Goal: Task Accomplishment & Management: Use online tool/utility

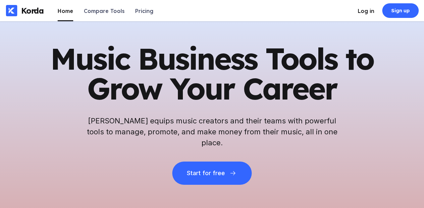
click at [373, 13] on div "Log in" at bounding box center [366, 11] width 17 height 7
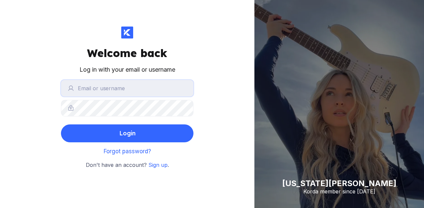
type input "[PERSON_NAME]"
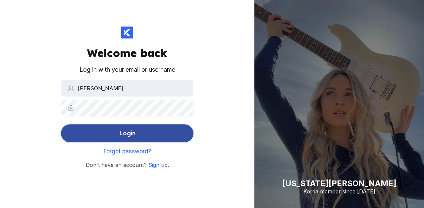
click at [130, 134] on div "Login" at bounding box center [127, 133] width 16 height 13
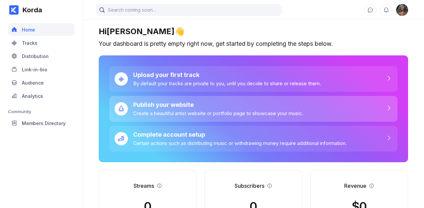
scroll to position [69, 0]
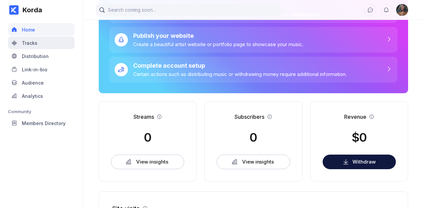
click at [42, 41] on div "Tracks" at bounding box center [41, 42] width 67 height 13
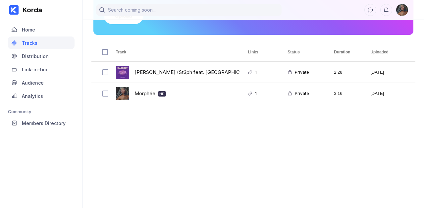
scroll to position [66, 0]
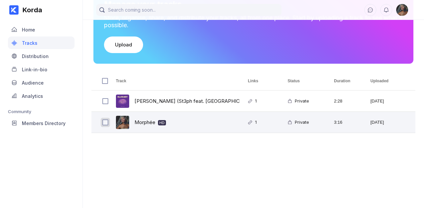
click at [106, 123] on input "Press Space to toggle row selection (unchecked)" at bounding box center [105, 122] width 6 height 6
checkbox input "true"
checkbox input "false"
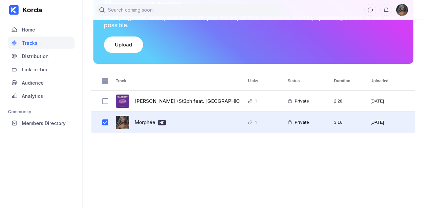
click at [251, 123] on icon at bounding box center [250, 122] width 5 height 5
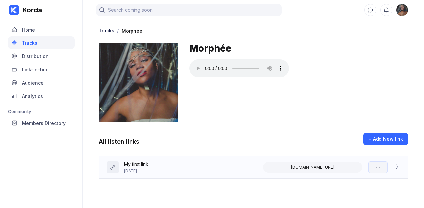
click at [377, 167] on icon at bounding box center [378, 167] width 7 height 7
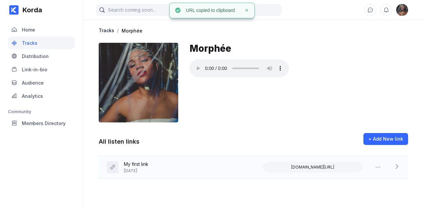
click at [397, 166] on icon at bounding box center [396, 166] width 7 height 7
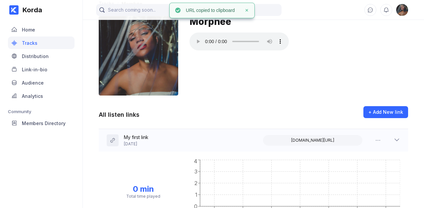
scroll to position [28, 0]
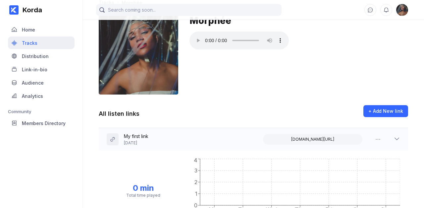
click at [42, 43] on div "Tracks" at bounding box center [41, 42] width 67 height 13
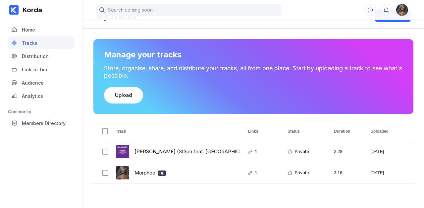
scroll to position [4, 0]
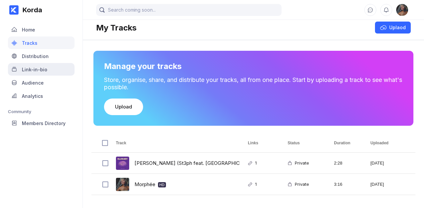
click at [49, 73] on div "Link-in-bio" at bounding box center [41, 69] width 67 height 13
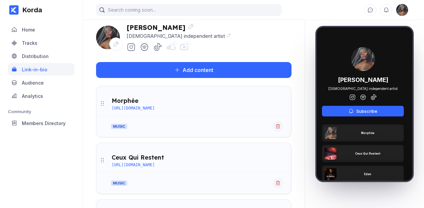
scroll to position [34, 0]
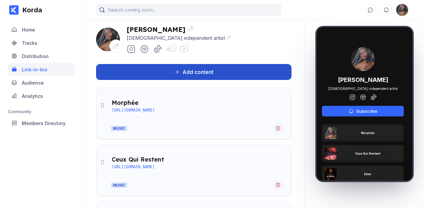
click at [247, 70] on button "Add content" at bounding box center [193, 72] width 195 height 16
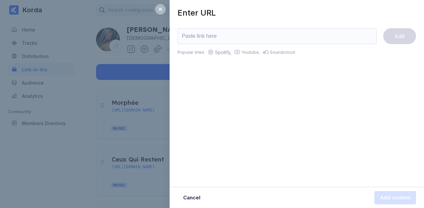
click at [216, 40] on input "url" at bounding box center [276, 36] width 199 height 16
paste input "[URL][DOMAIN_NAME]"
type input "[URL][DOMAIN_NAME]"
click at [396, 41] on button "Add" at bounding box center [399, 36] width 33 height 16
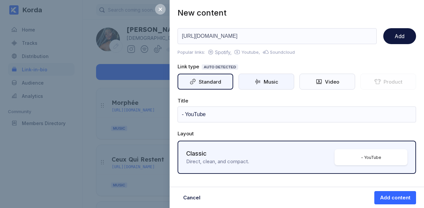
click at [271, 85] on div "Music" at bounding box center [266, 82] width 56 height 16
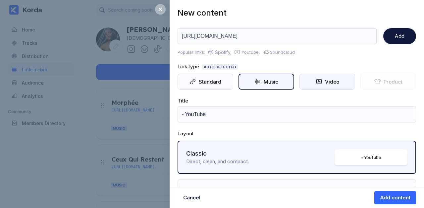
click at [323, 82] on div "Video" at bounding box center [330, 81] width 17 height 6
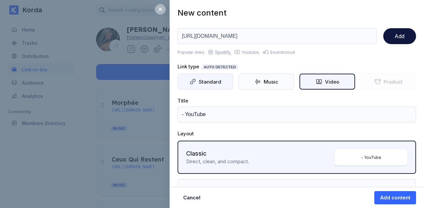
click at [217, 82] on div "Standard" at bounding box center [208, 81] width 25 height 6
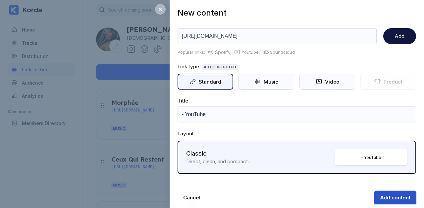
click at [389, 194] on div "Add content" at bounding box center [395, 197] width 30 height 7
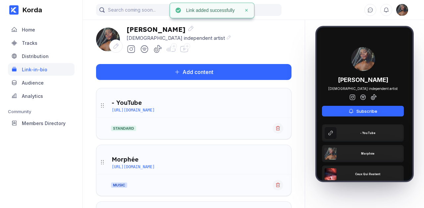
click at [131, 102] on div "- YouTube" at bounding box center [127, 103] width 30 height 8
click at [140, 103] on div "- YouTube" at bounding box center [127, 103] width 30 height 8
click at [130, 103] on div "- YouTube" at bounding box center [127, 103] width 30 height 8
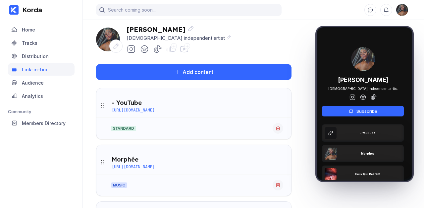
click at [166, 127] on div "standard" at bounding box center [193, 125] width 195 height 16
click at [103, 105] on icon at bounding box center [102, 105] width 7 height 7
click at [125, 105] on div "- YouTube" at bounding box center [127, 103] width 30 height 8
click at [147, 113] on div "- YouTube [URL][DOMAIN_NAME]" at bounding box center [193, 105] width 195 height 24
click at [370, 133] on div "- YouTube" at bounding box center [368, 132] width 16 height 3
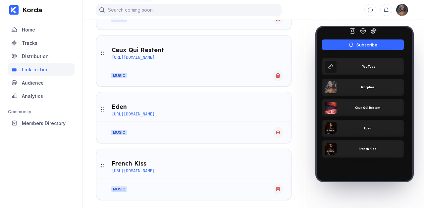
scroll to position [224, 0]
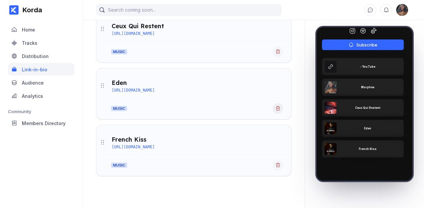
click at [279, 109] on icon at bounding box center [277, 108] width 5 height 5
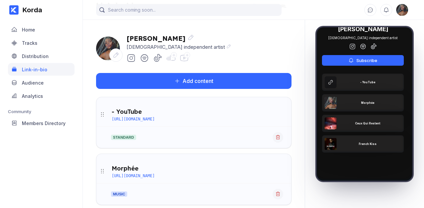
scroll to position [19, 0]
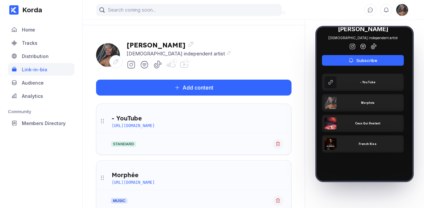
click at [102, 119] on icon at bounding box center [102, 121] width 7 height 7
click at [140, 120] on div "- YouTube" at bounding box center [127, 118] width 30 height 8
click at [138, 119] on div "- YouTube" at bounding box center [127, 118] width 30 height 8
click at [132, 173] on div "Morphée" at bounding box center [125, 175] width 27 height 8
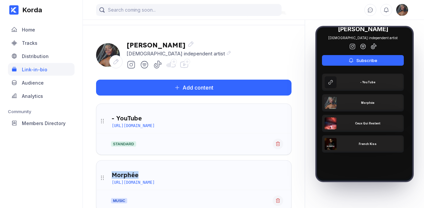
click at [135, 117] on div "- YouTube" at bounding box center [127, 118] width 30 height 8
click at [279, 146] on icon at bounding box center [277, 143] width 5 height 5
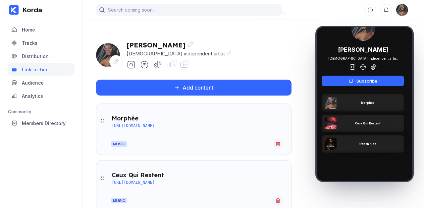
scroll to position [30, 0]
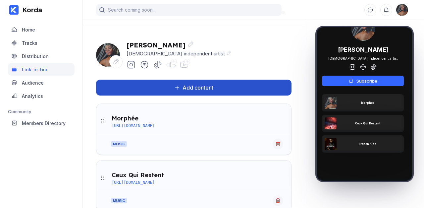
click at [205, 83] on button "Add content" at bounding box center [193, 87] width 195 height 16
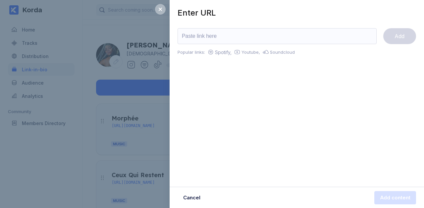
click at [208, 35] on input "url" at bounding box center [276, 36] width 199 height 16
type input "[URL][DOMAIN_NAME]"
click at [389, 32] on button "Add" at bounding box center [399, 36] width 33 height 16
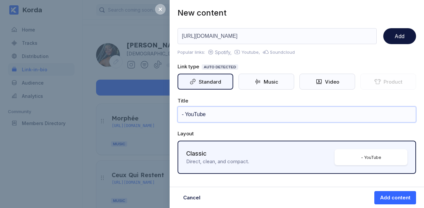
click at [247, 116] on input "- YouTube" at bounding box center [296, 114] width 238 height 16
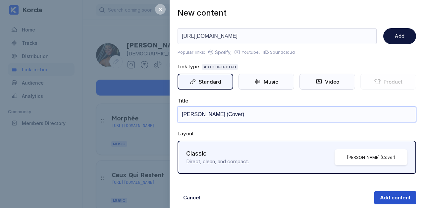
type input "[PERSON_NAME] (Cover)"
click at [391, 197] on div "Add content" at bounding box center [395, 197] width 30 height 7
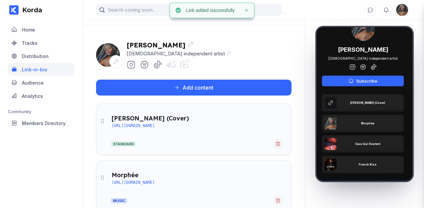
scroll to position [51, 0]
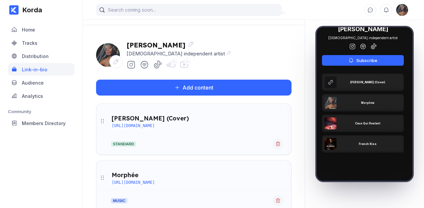
click at [103, 121] on icon at bounding box center [102, 121] width 7 height 7
click at [278, 142] on icon at bounding box center [277, 143] width 5 height 5
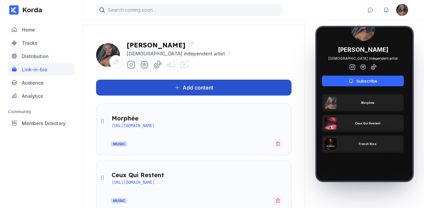
scroll to position [30, 0]
click at [197, 87] on div "Add content" at bounding box center [196, 87] width 33 height 7
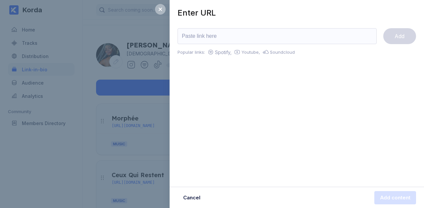
click at [212, 35] on input "url" at bounding box center [276, 36] width 199 height 16
type input "[URL][DOMAIN_NAME]"
click at [397, 39] on div "Add" at bounding box center [399, 36] width 10 height 7
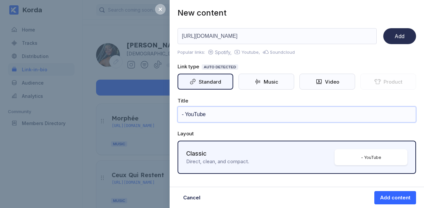
click at [209, 115] on input "- YouTube" at bounding box center [296, 114] width 238 height 16
type input "[PERSON_NAME] (cover)"
click at [281, 82] on div "Music" at bounding box center [266, 82] width 56 height 16
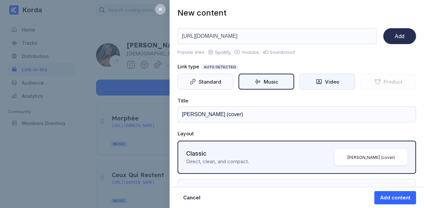
click at [310, 83] on div "Video" at bounding box center [327, 82] width 56 height 16
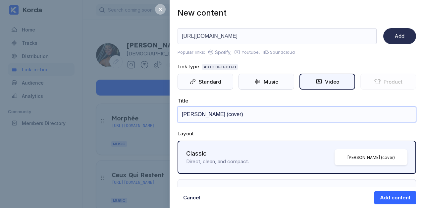
click at [227, 112] on input "[PERSON_NAME] (cover)" at bounding box center [296, 114] width 238 height 16
click at [227, 99] on div "Title" at bounding box center [296, 100] width 238 height 6
click at [269, 71] on div "Link type Auto detected Standard Music Video Product" at bounding box center [296, 76] width 238 height 26
click at [269, 82] on div "Music" at bounding box center [269, 81] width 17 height 6
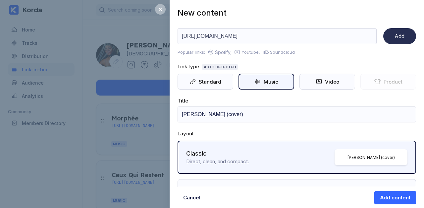
click at [247, 100] on div "Title" at bounding box center [296, 100] width 238 height 6
click at [390, 199] on div "Add content" at bounding box center [395, 197] width 30 height 7
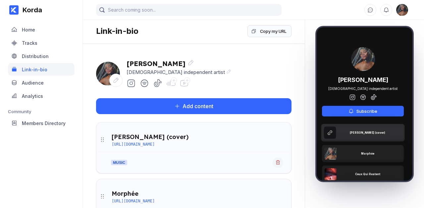
click at [369, 133] on div "[PERSON_NAME] (cover)" at bounding box center [367, 132] width 35 height 3
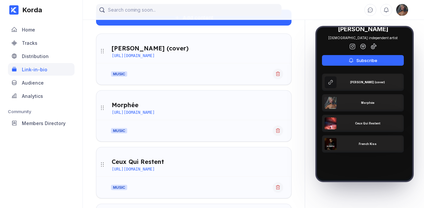
scroll to position [87, 0]
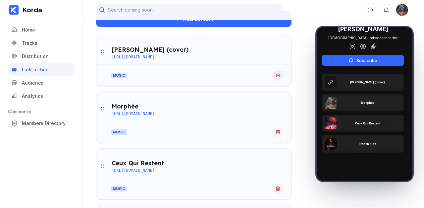
click at [275, 77] on button at bounding box center [278, 75] width 11 height 11
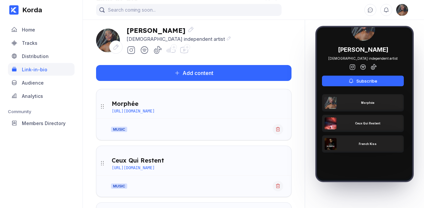
scroll to position [29, 0]
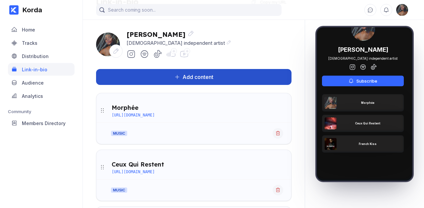
click at [212, 76] on div "Add content" at bounding box center [196, 77] width 33 height 7
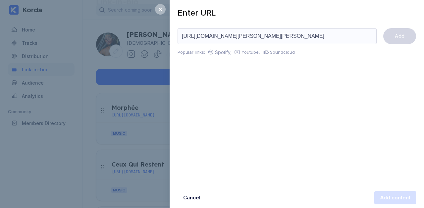
scroll to position [0, 215]
type input "https://soundcloud.com/tennin-sound/donna-cover?si=f20f1005373b4b138c928b1a8611…"
click at [396, 37] on div "Add" at bounding box center [399, 36] width 10 height 7
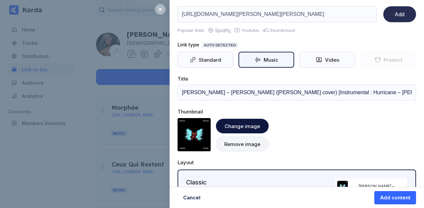
scroll to position [23, 0]
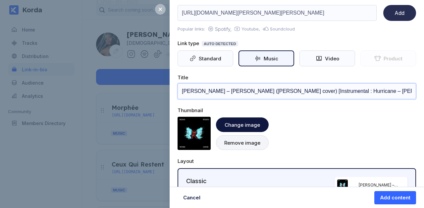
drag, startPoint x: 220, startPoint y: 90, endPoint x: 199, endPoint y: 90, distance: 21.2
click at [199, 90] on input "Donna – Wallen (Tennin cover) [Instrumental : Hurricane – Kanye West]" at bounding box center [296, 91] width 238 height 16
drag, startPoint x: 199, startPoint y: 90, endPoint x: 219, endPoint y: 93, distance: 20.1
click at [219, 93] on input "Donna – Wallen (Tennin cover) [Instrumental : Hurricane – Kanye West]" at bounding box center [296, 91] width 238 height 16
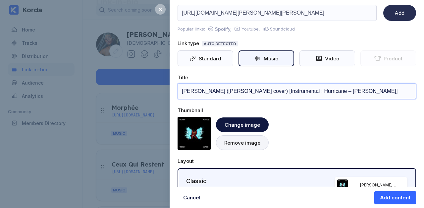
drag, startPoint x: 218, startPoint y: 89, endPoint x: 201, endPoint y: 91, distance: 16.9
click at [201, 91] on input "Donna (Tennin cover) [Instrumental : Hurricane – Kanye West]" at bounding box center [296, 91] width 238 height 16
drag, startPoint x: 304, startPoint y: 93, endPoint x: 224, endPoint y: 92, distance: 80.5
click at [224, 92] on input "Donna (cover) [Instrumental : Hurricane – Kanye West]" at bounding box center [296, 91] width 238 height 16
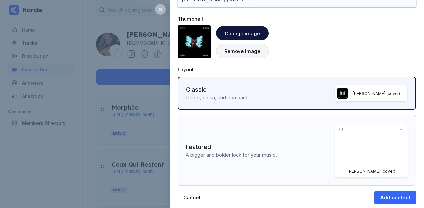
scroll to position [119, 0]
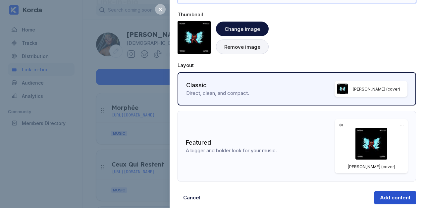
type input "[PERSON_NAME] (cover)"
click at [402, 196] on div "Add content" at bounding box center [395, 197] width 30 height 7
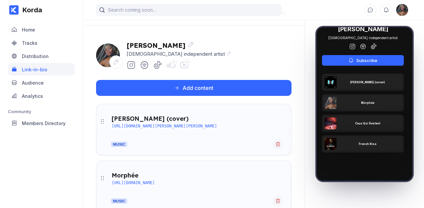
scroll to position [15, 0]
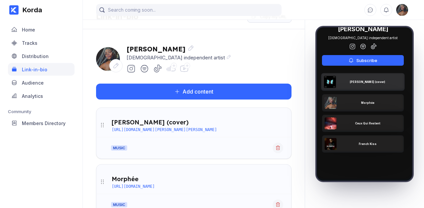
click at [352, 80] on div "[PERSON_NAME] (cover)" at bounding box center [362, 82] width 83 height 18
click at [378, 80] on div "[PERSON_NAME] (cover)" at bounding box center [362, 82] width 83 height 18
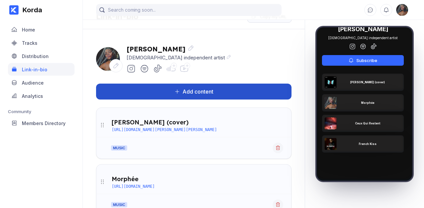
scroll to position [0, 0]
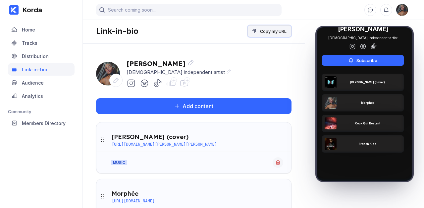
click at [267, 32] on div "Copy my URL" at bounding box center [273, 31] width 26 height 7
